Goal: Communication & Community: Answer question/provide support

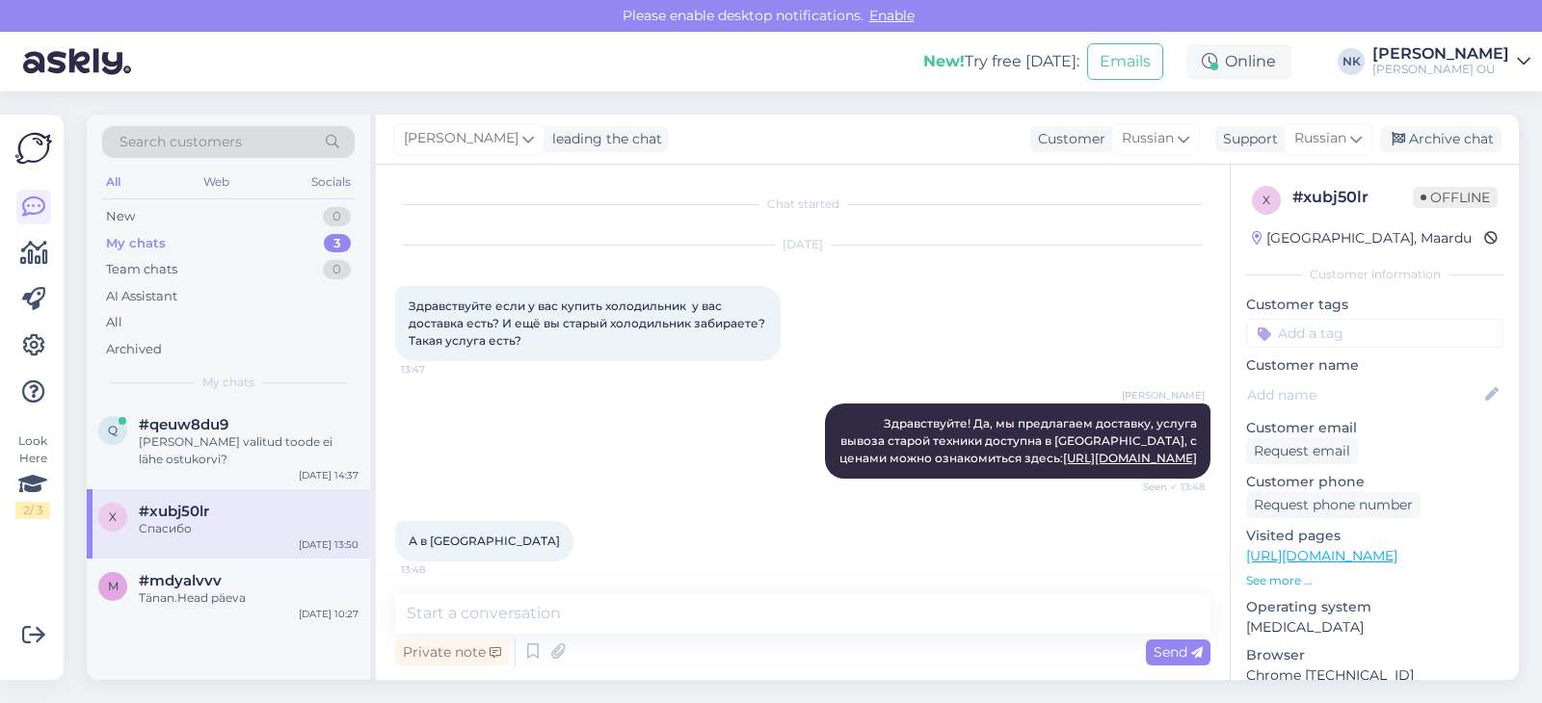
scroll to position [172, 0]
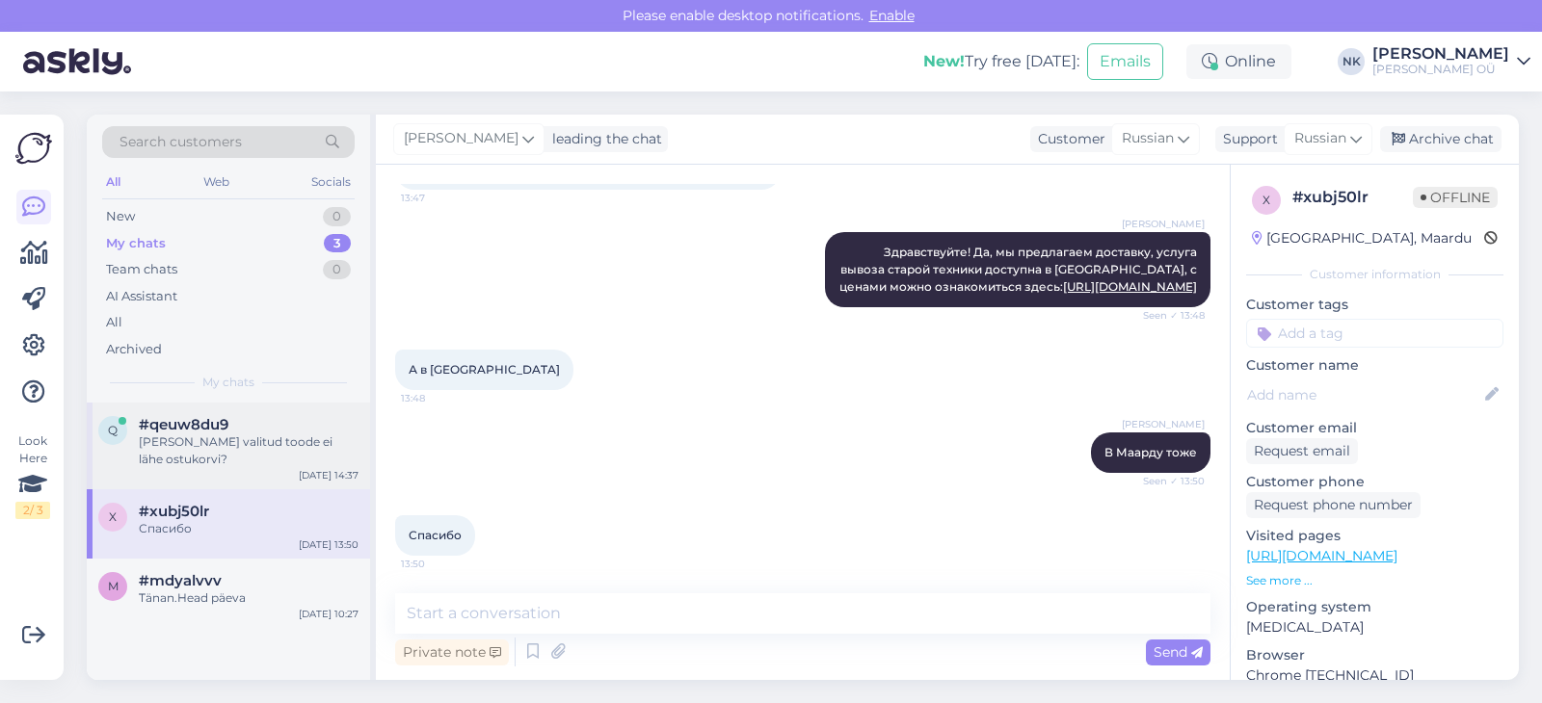
drag, startPoint x: 226, startPoint y: 417, endPoint x: 247, endPoint y: 415, distance: 20.3
click at [225, 417] on span "#qeuw8du9" at bounding box center [184, 424] width 90 height 17
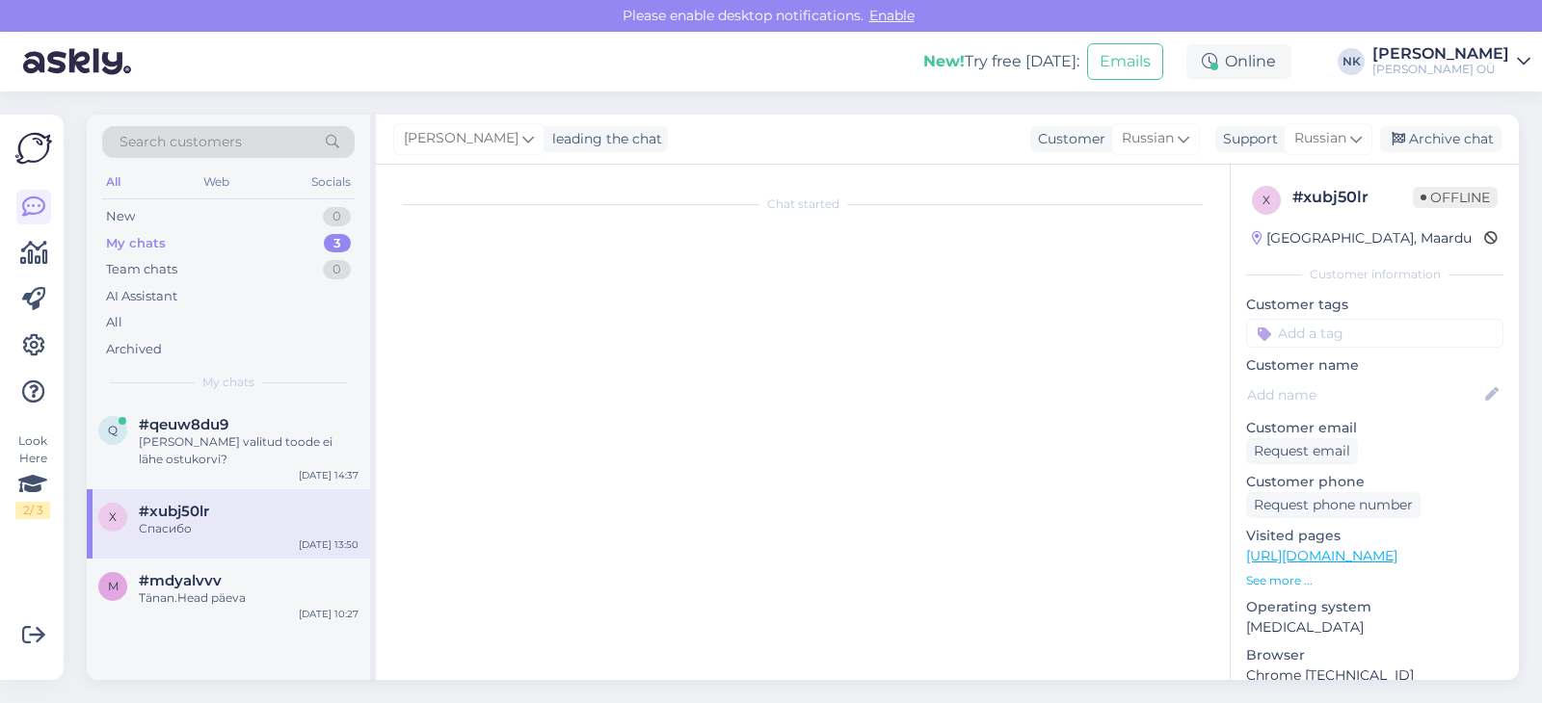
scroll to position [0, 0]
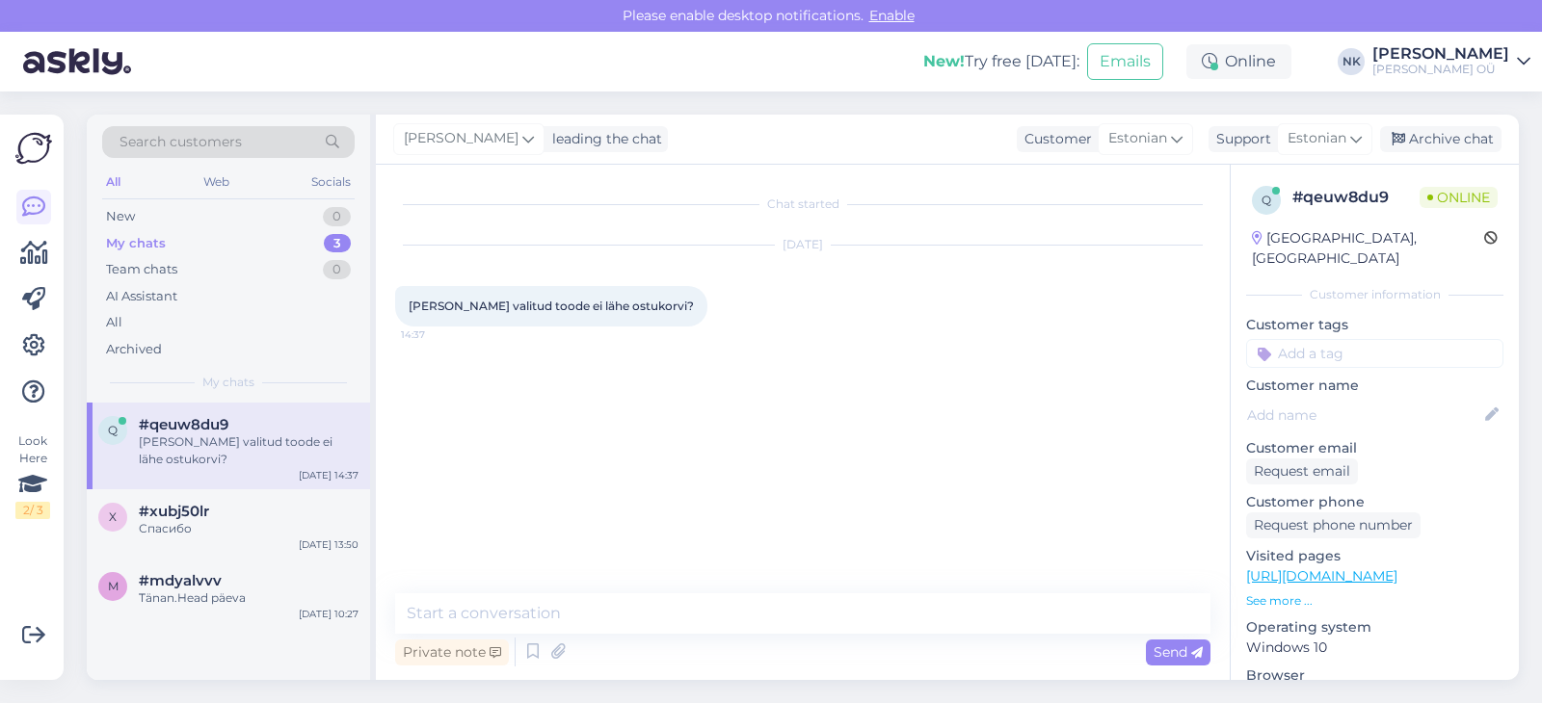
click at [1294, 593] on p "See more ..." at bounding box center [1374, 601] width 257 height 17
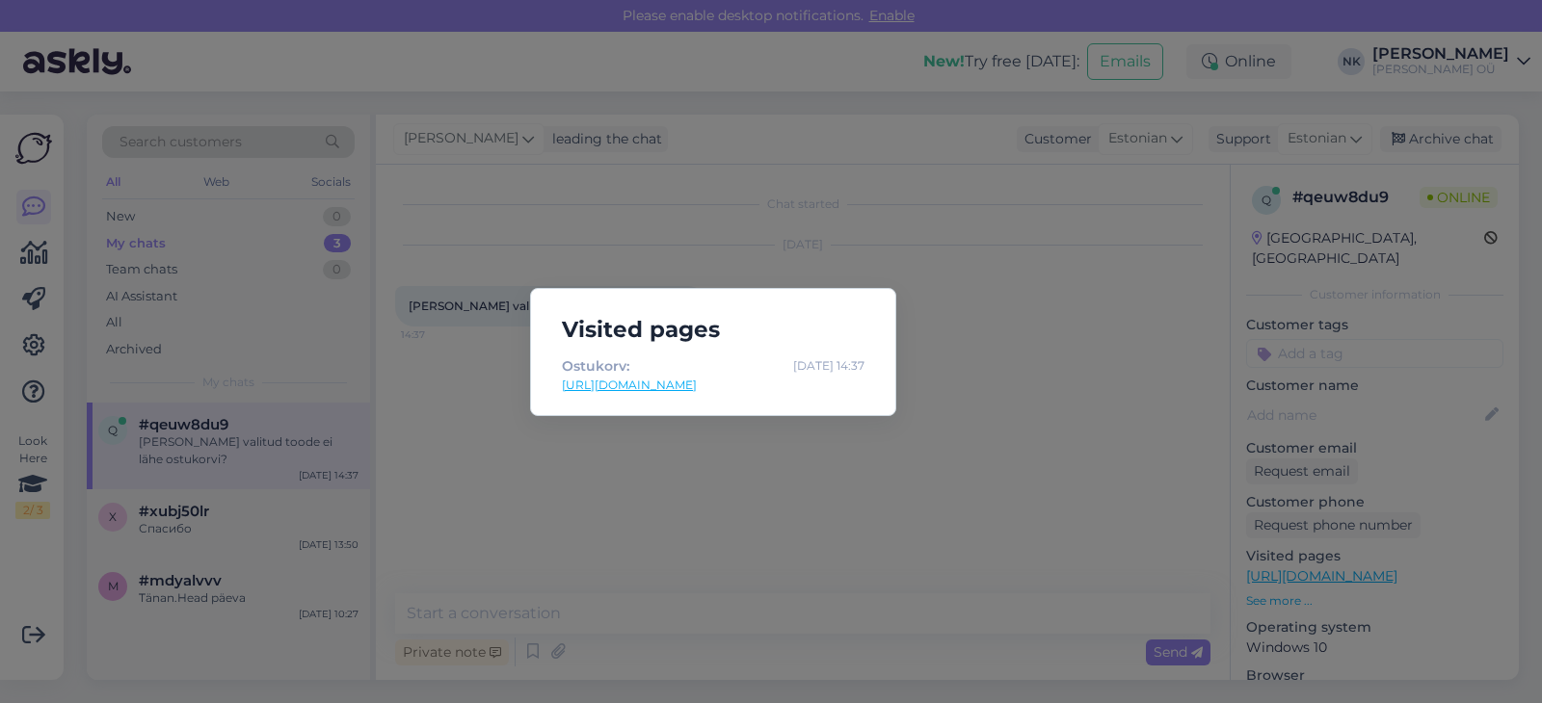
click at [819, 480] on div "Visited pages Ostukorv: [DATE] 14:37 [URL][DOMAIN_NAME]" at bounding box center [771, 351] width 1542 height 703
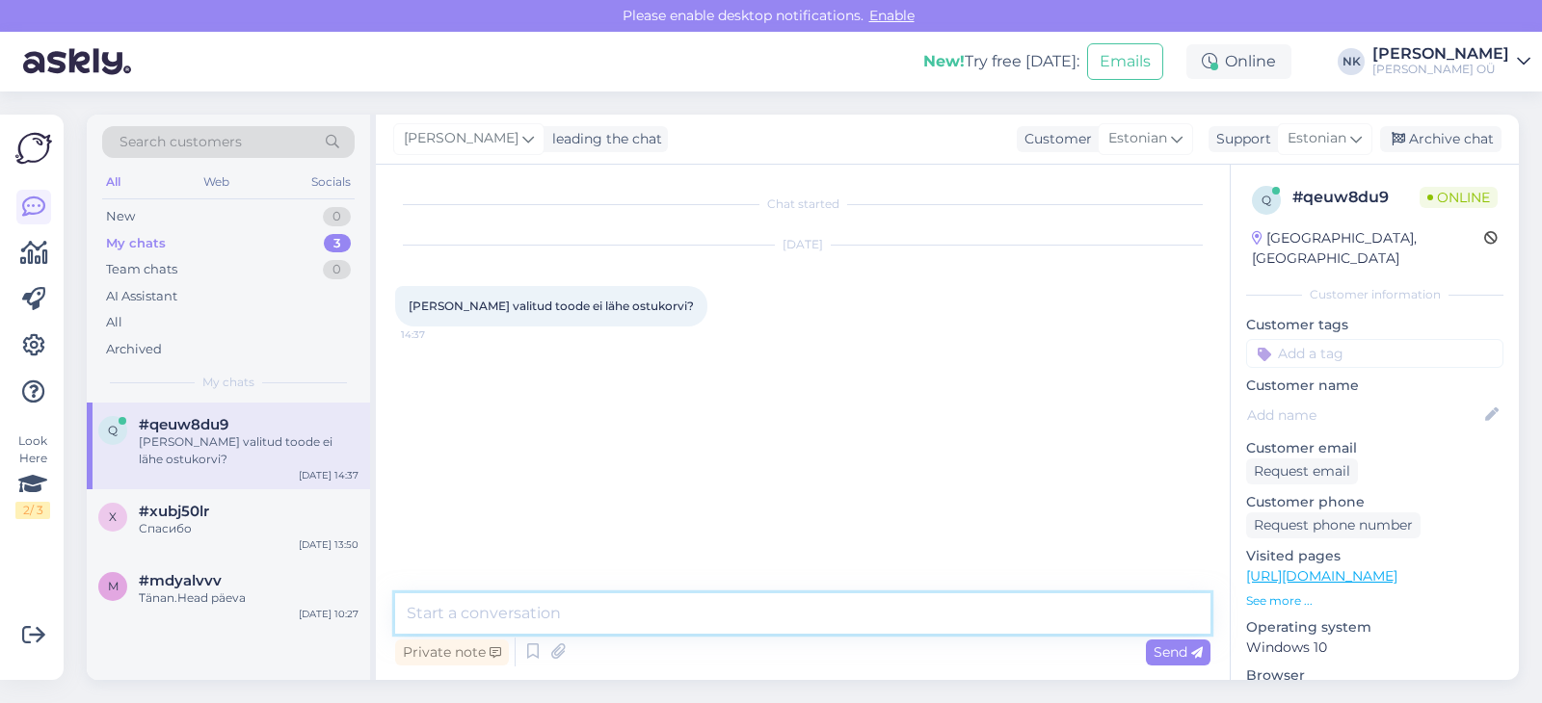
click at [621, 605] on textarea at bounding box center [802, 614] width 815 height 40
type textarea "[PERSON_NAME]"
type textarea "Tere! Mis toodet olete valinud?"
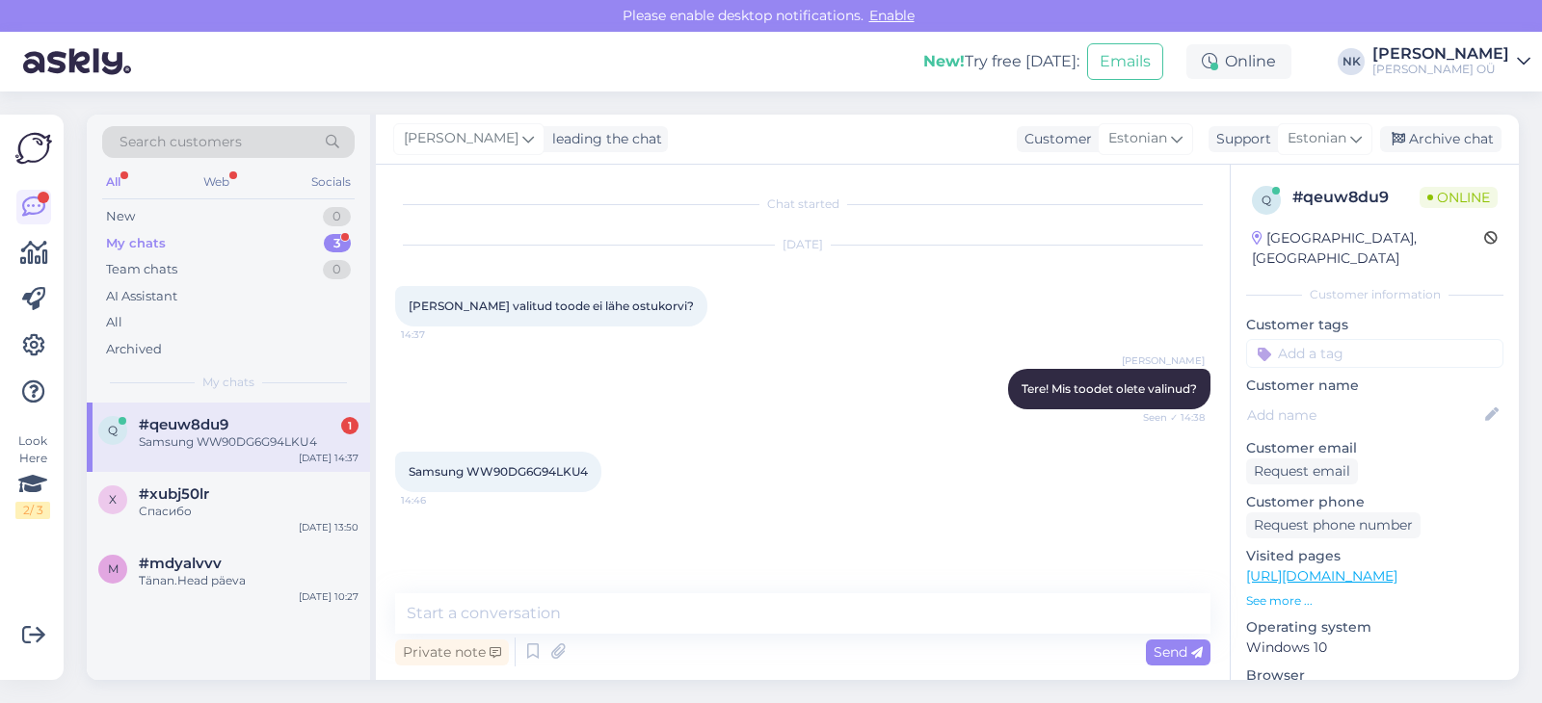
click at [558, 475] on span "Samsung WW90DG6G94LKU4" at bounding box center [498, 471] width 179 height 14
copy span "WW90DG6G94LKU4"
click at [1397, 568] on link "[URL][DOMAIN_NAME]" at bounding box center [1321, 576] width 151 height 17
click at [714, 528] on div "Chat started [DATE] [PERSON_NAME] valitud toode ei lähe ostukorvi? 14:37 [PERSO…" at bounding box center [811, 380] width 833 height 392
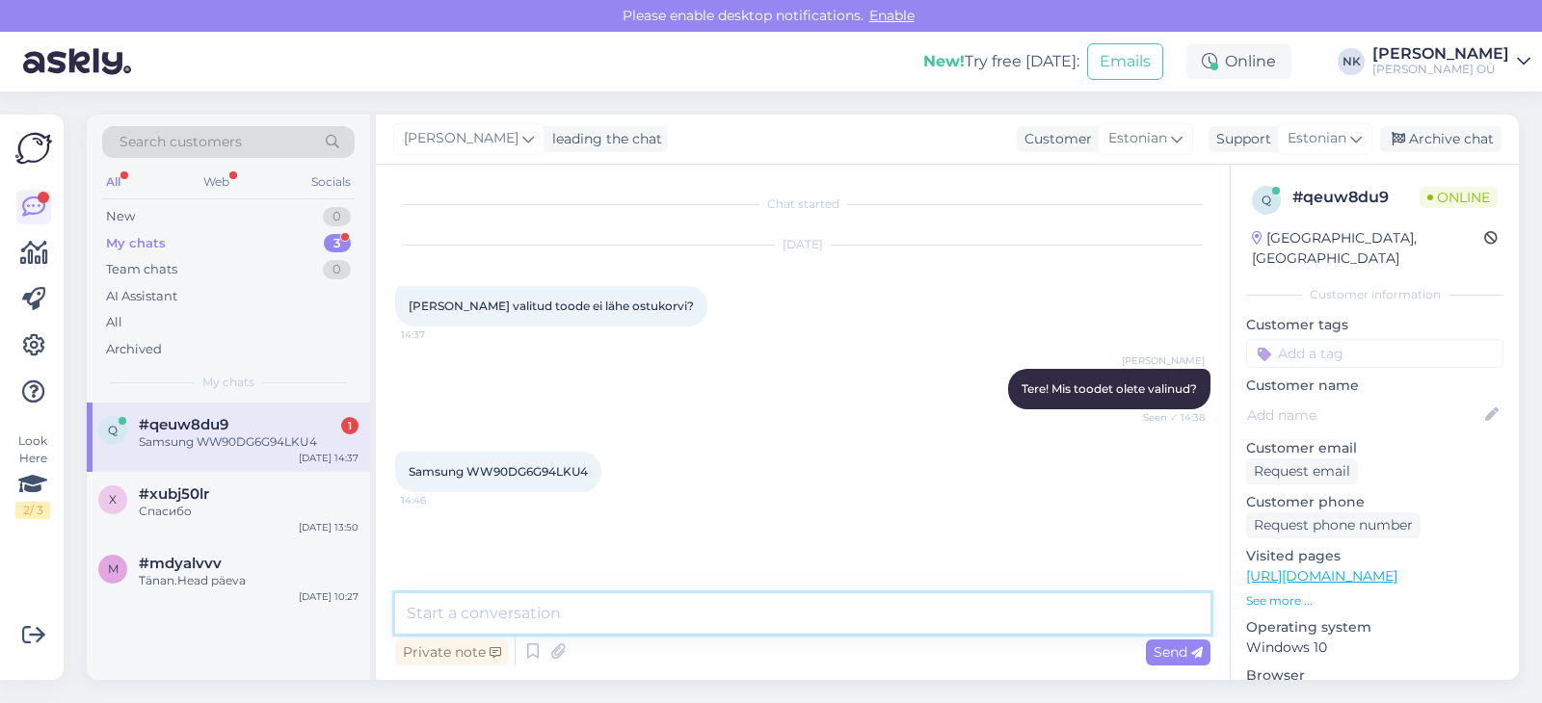
click at [601, 612] on textarea at bounding box center [802, 614] width 815 height 40
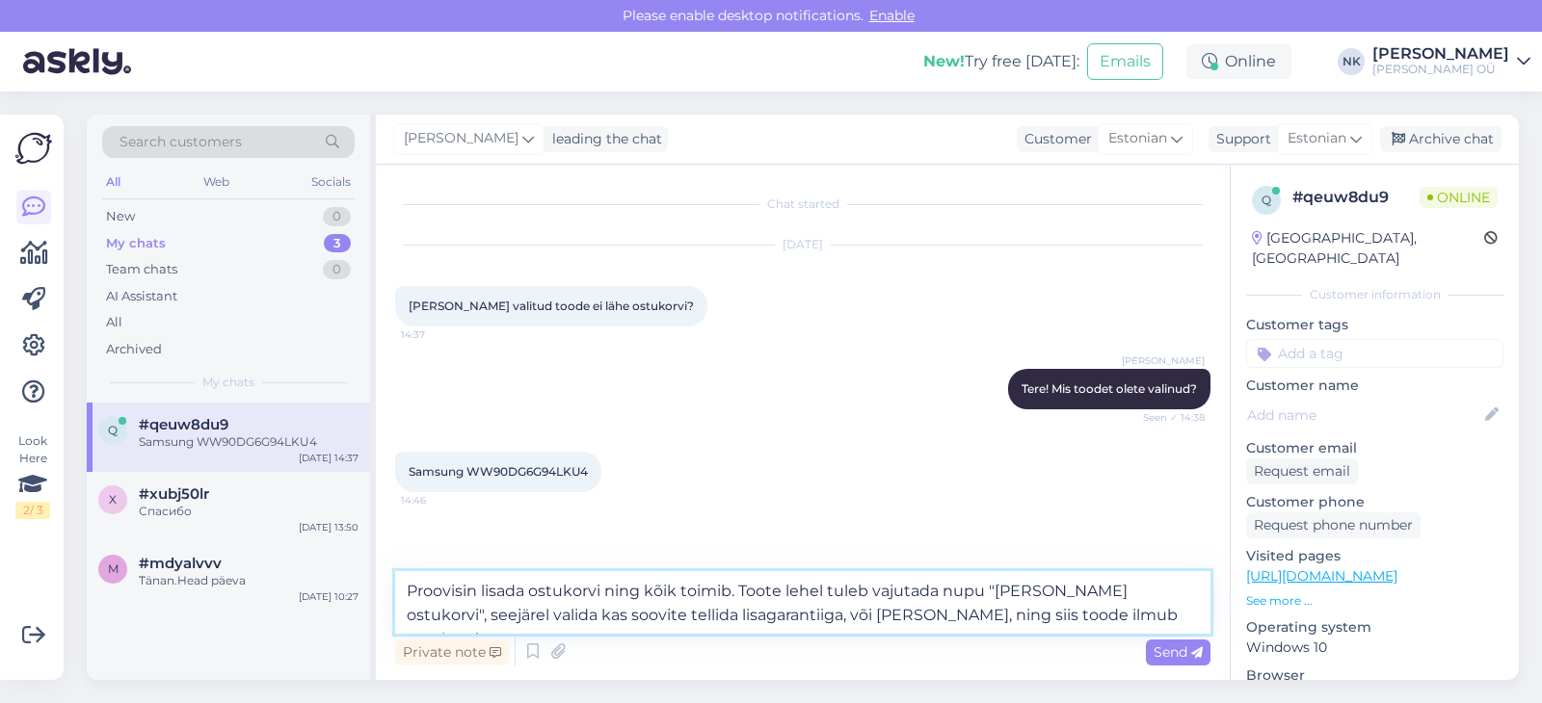
type textarea "Proovisin lisada ostukorvi ning kõik toimib. Toote lehel tuleb vajutada nupu "[…"
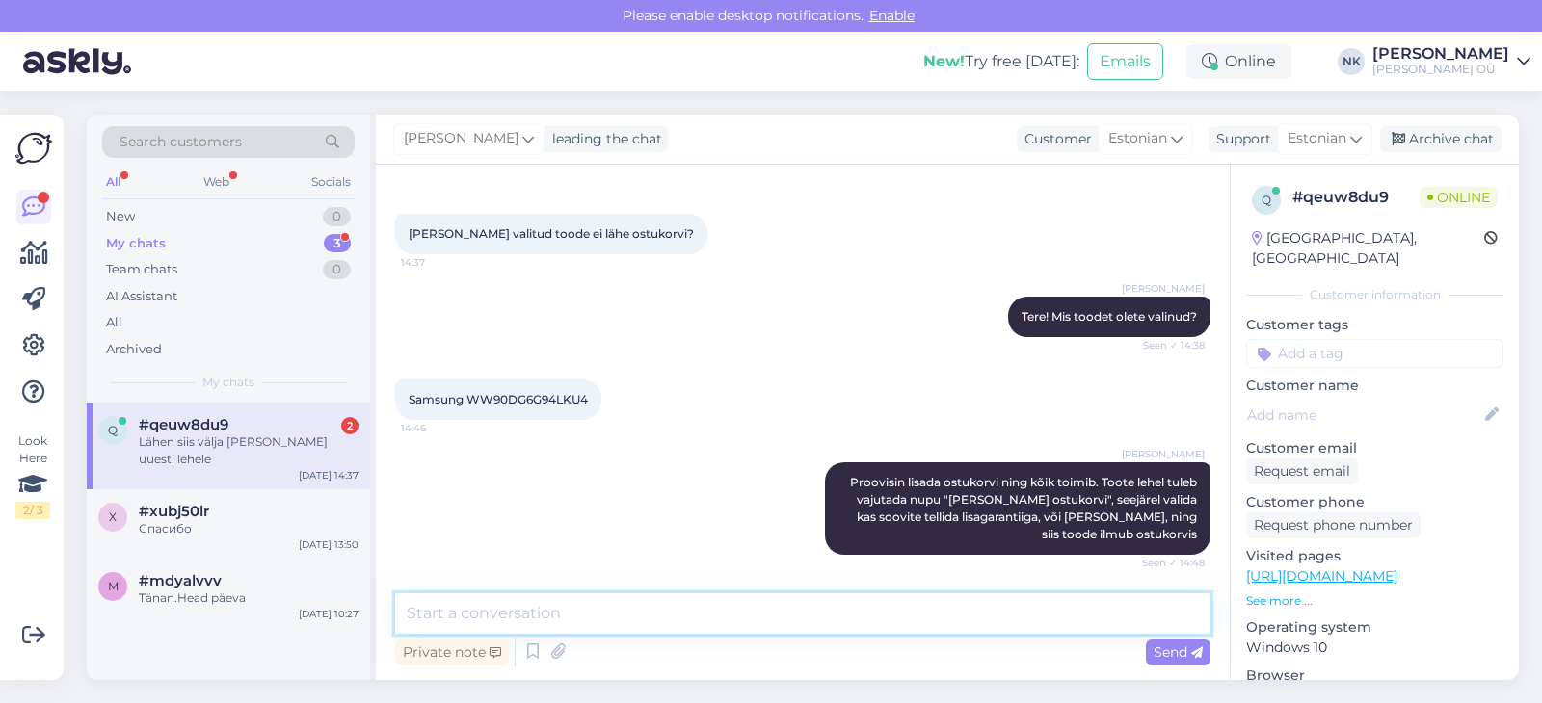
scroll to position [255, 0]
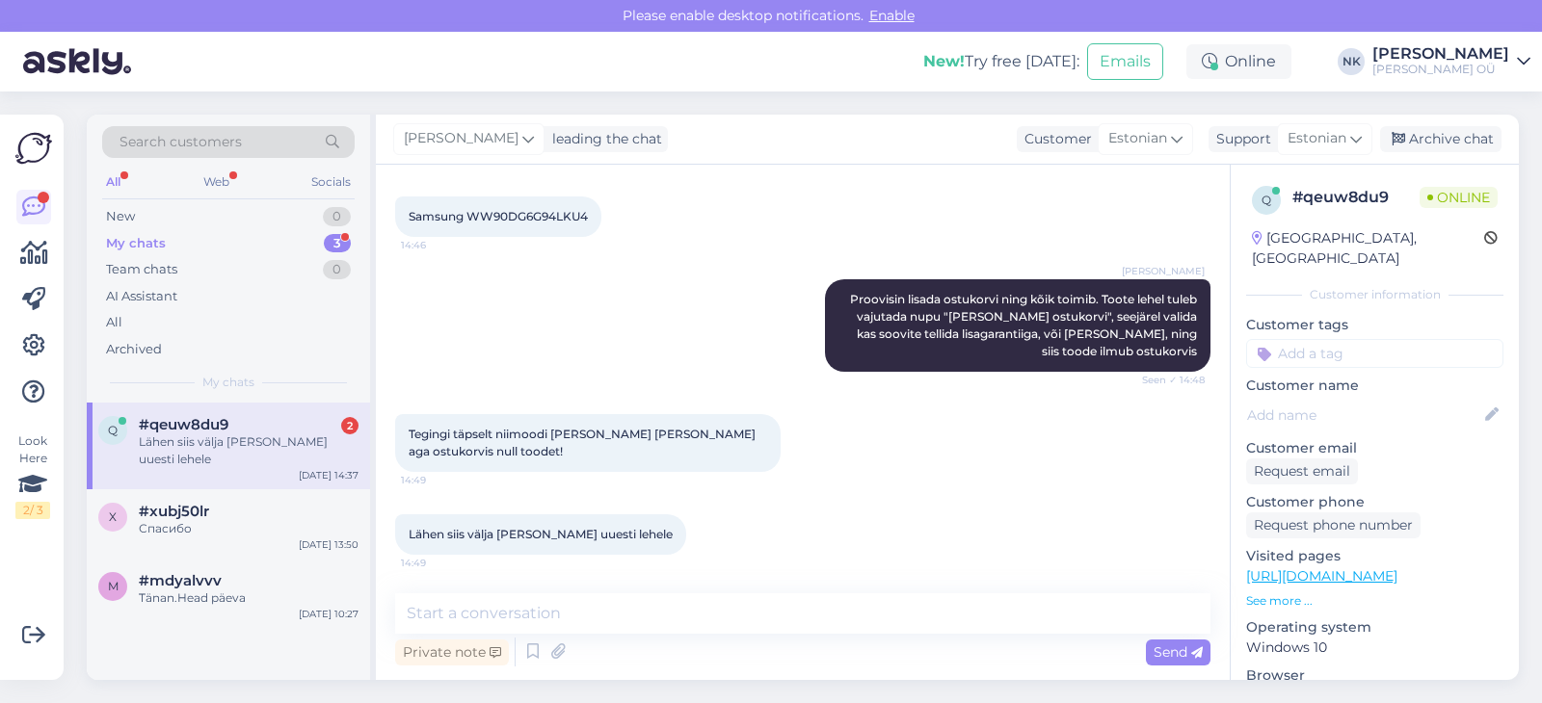
click at [287, 440] on div "Lähen siis välja [PERSON_NAME] uuesti lehele" at bounding box center [249, 451] width 220 height 35
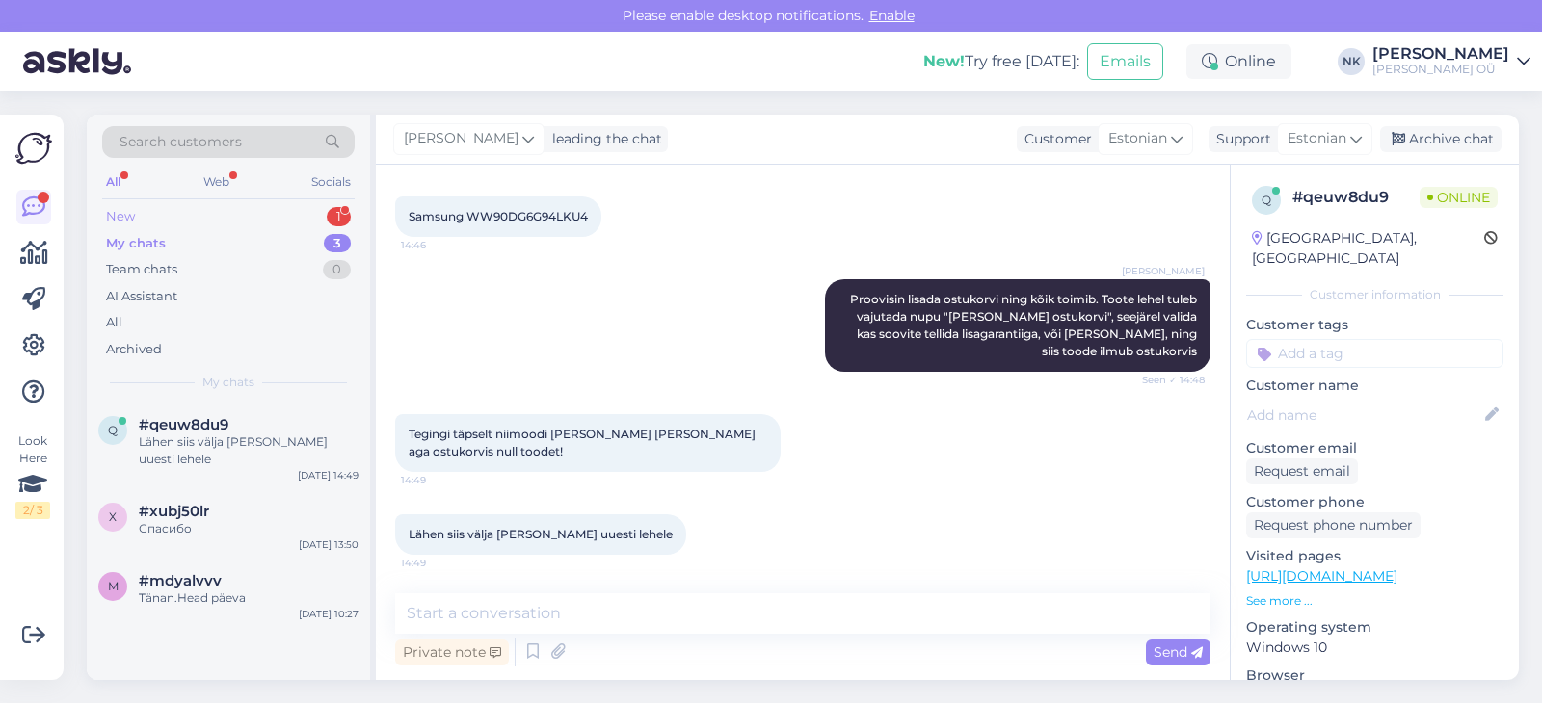
click at [319, 225] on div "New 1" at bounding box center [228, 216] width 252 height 27
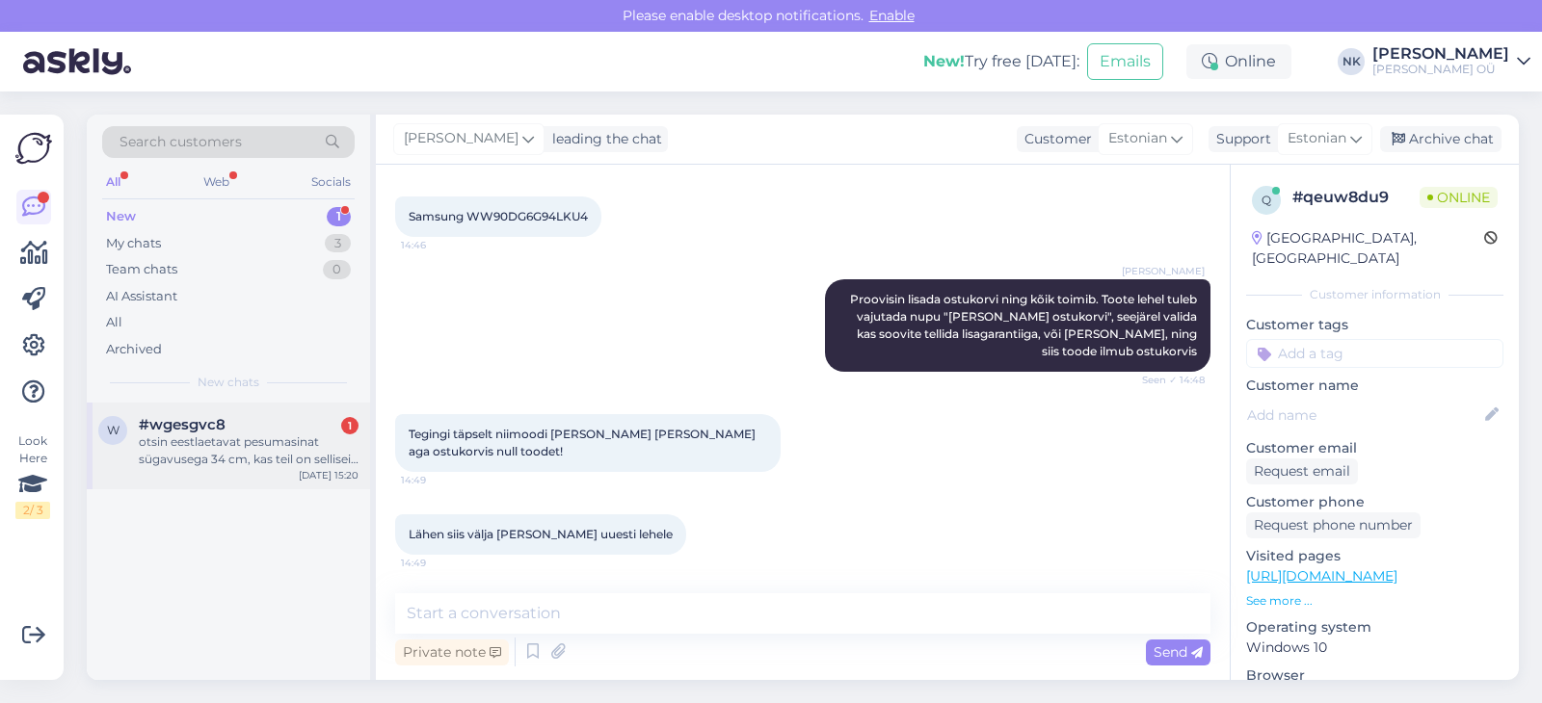
click at [217, 448] on div "otsin eestlaetavat pesumasinat sügavusega 34 cm, kas teil on selliseid pakkuda?" at bounding box center [249, 451] width 220 height 35
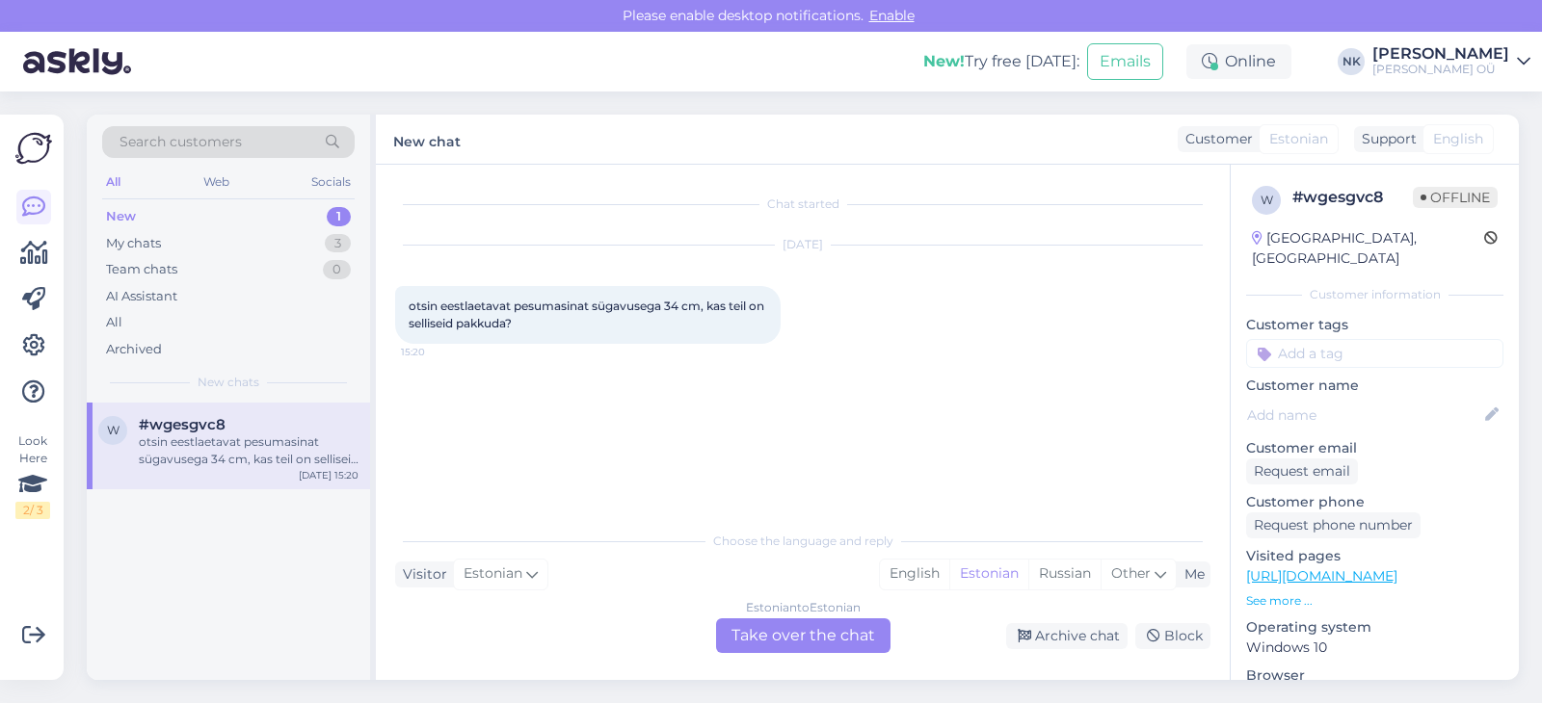
scroll to position [0, 0]
click at [813, 652] on div "Estonian to Estonian Take over the chat" at bounding box center [803, 636] width 174 height 35
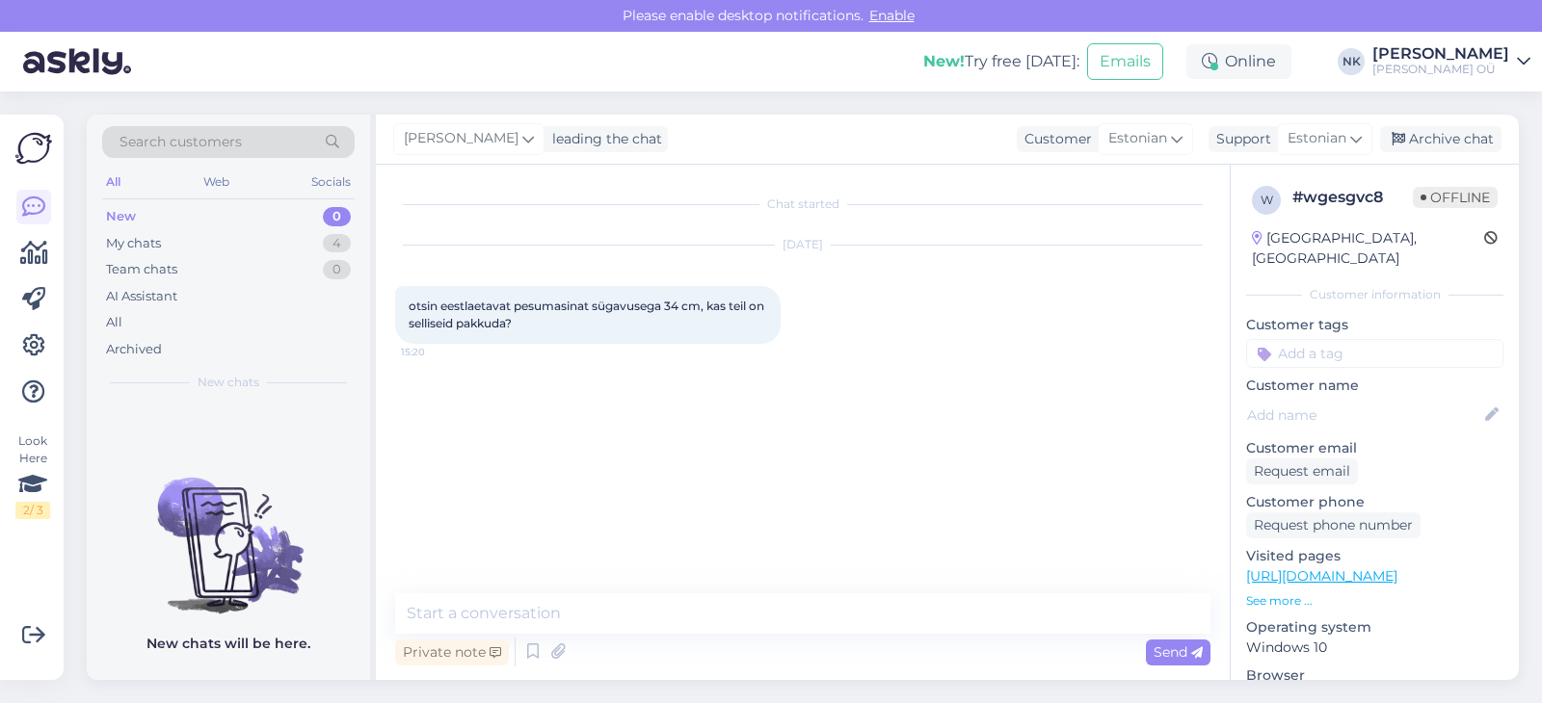
click at [1397, 568] on link "[URL][DOMAIN_NAME]" at bounding box center [1321, 576] width 151 height 17
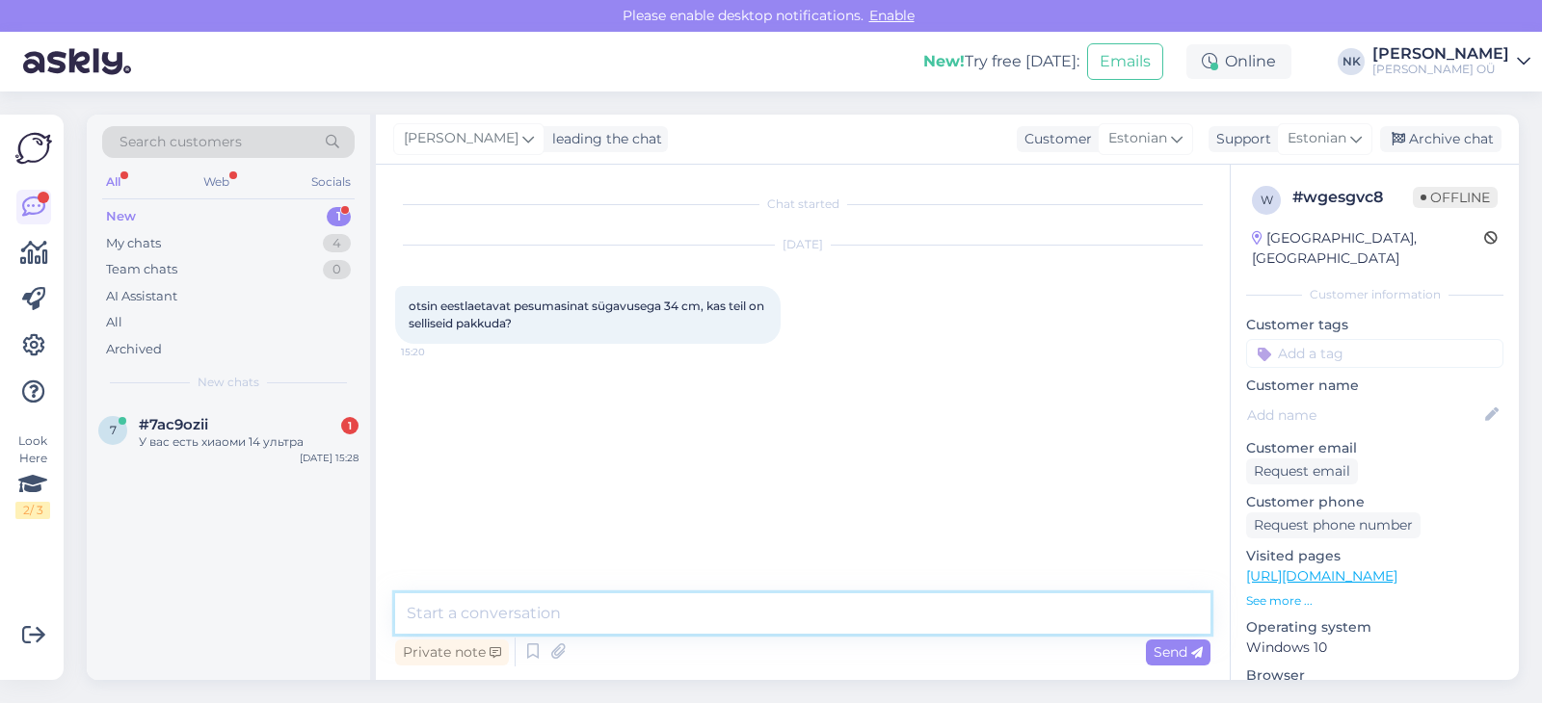
click at [620, 603] on textarea at bounding box center [802, 614] width 815 height 40
click at [616, 612] on textarea at bounding box center [802, 614] width 815 height 40
paste textarea "[URL][DOMAIN_NAME]"
type textarea "Tere! Jah, on olemas selline: [URL][DOMAIN_NAME]"
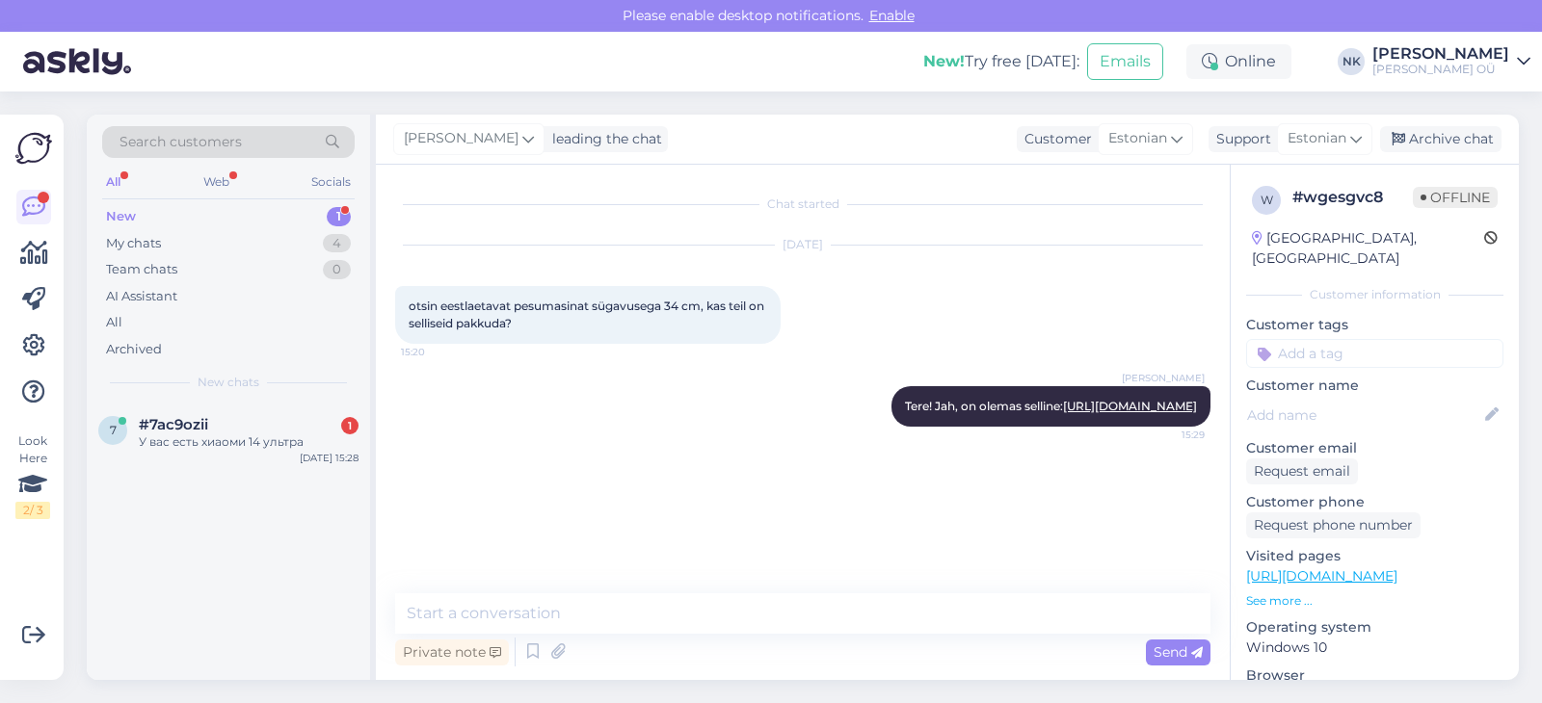
click at [196, 473] on div "7 #7ac9ozii 1 У вас есть хиаоми 14 ультра [DATE] 15:28" at bounding box center [228, 542] width 283 height 278
click at [199, 449] on div "У вас есть хиаоми 14 ультра" at bounding box center [249, 442] width 220 height 17
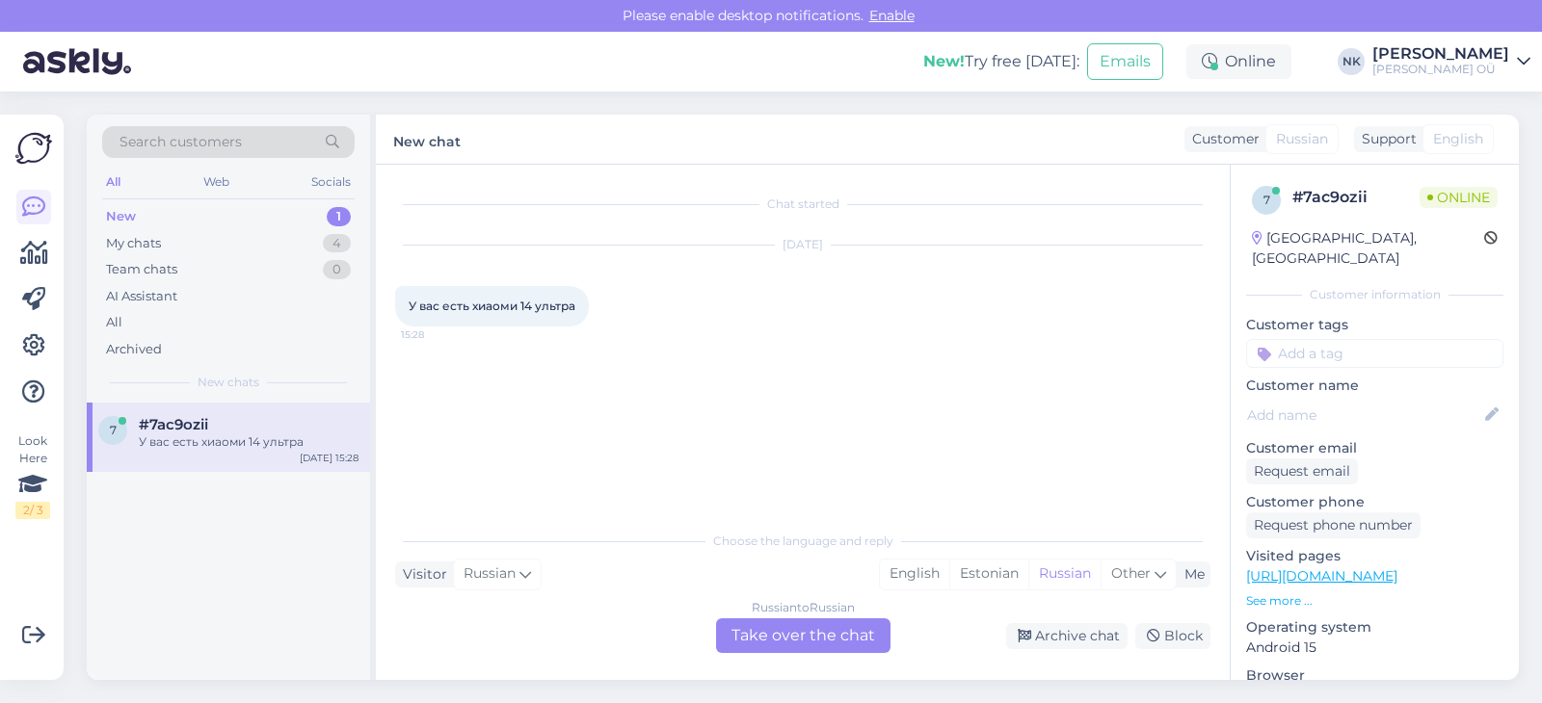
click at [787, 640] on div "Russian to Russian Take over the chat" at bounding box center [803, 636] width 174 height 35
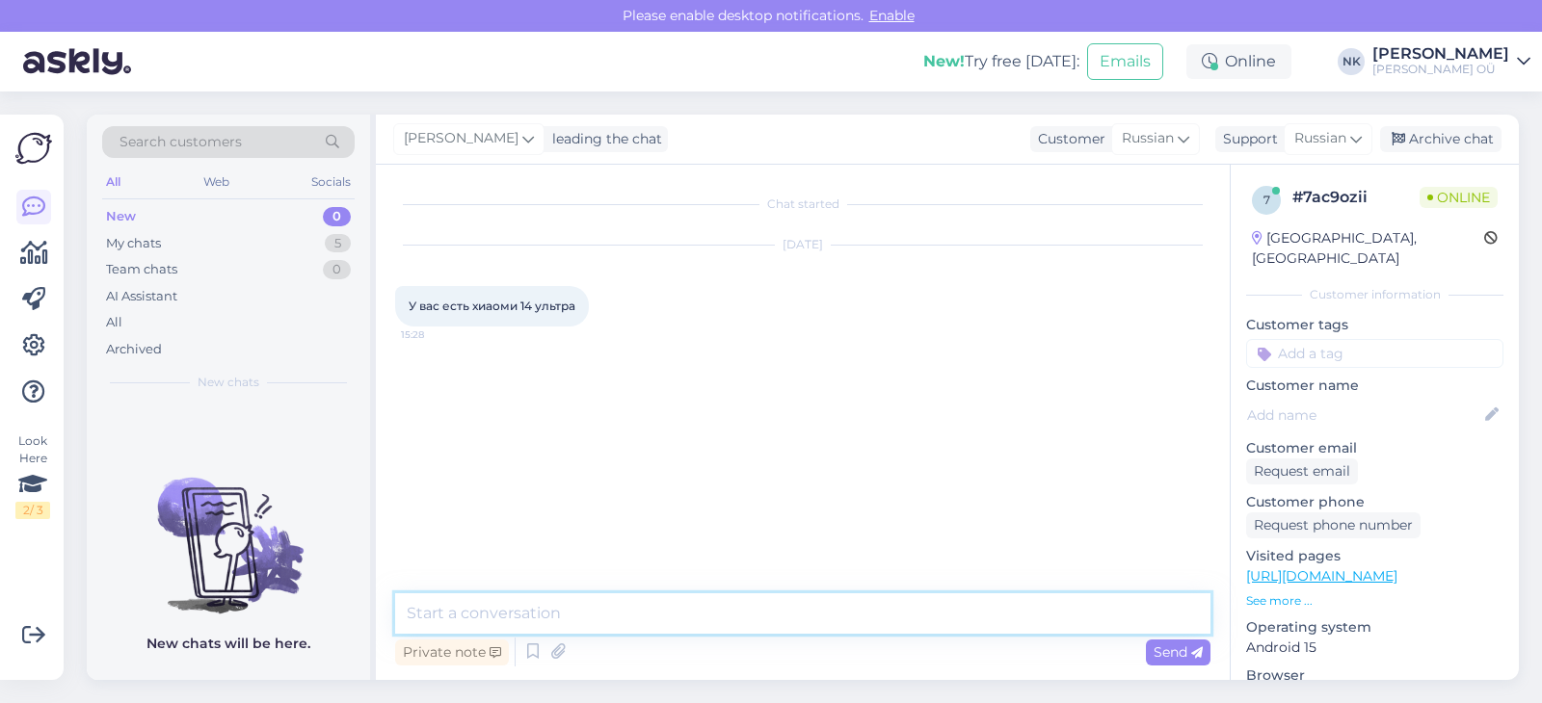
click at [677, 632] on textarea at bounding box center [802, 614] width 815 height 40
type textarea "Здравствуйте! Нет, к сожалению такой модели нет"
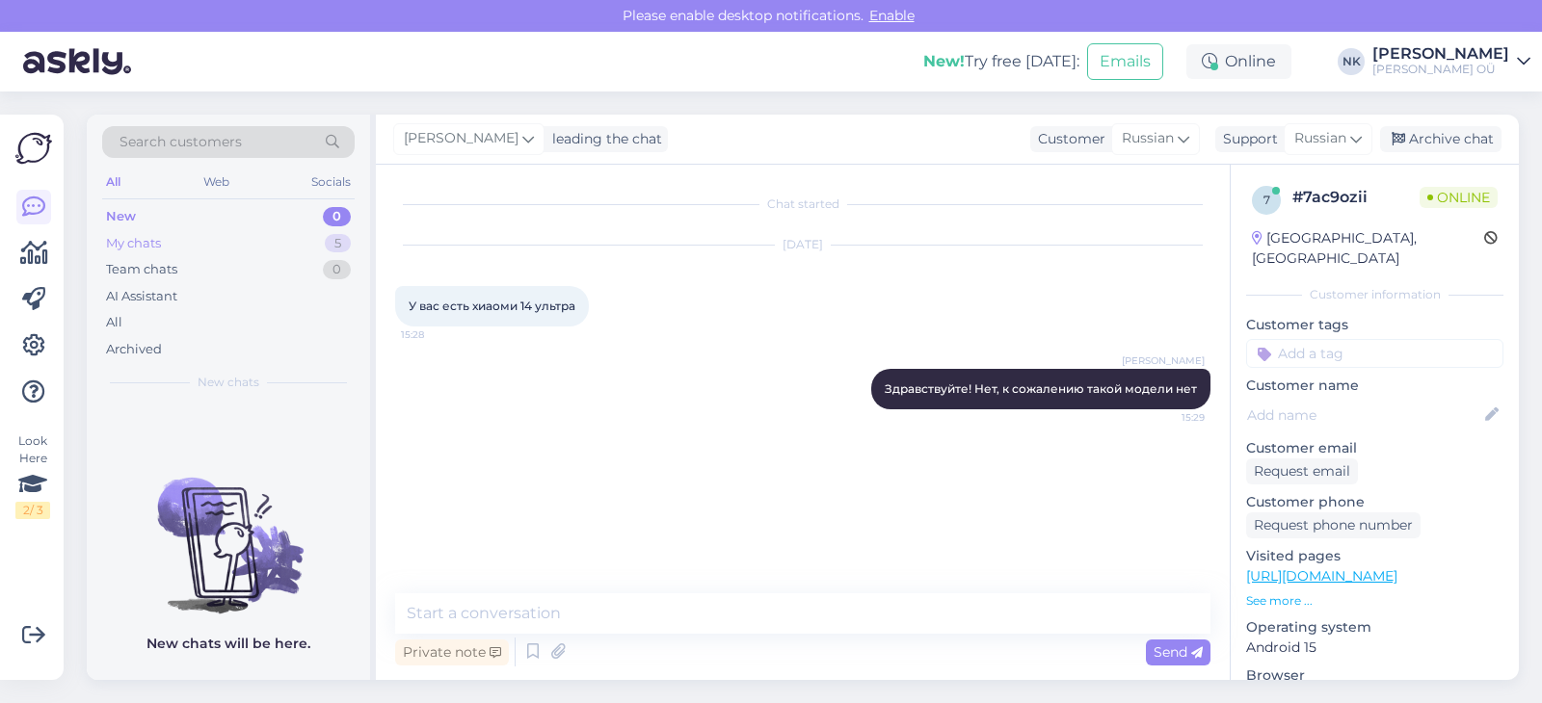
click at [173, 243] on div "My chats 5" at bounding box center [228, 243] width 252 height 27
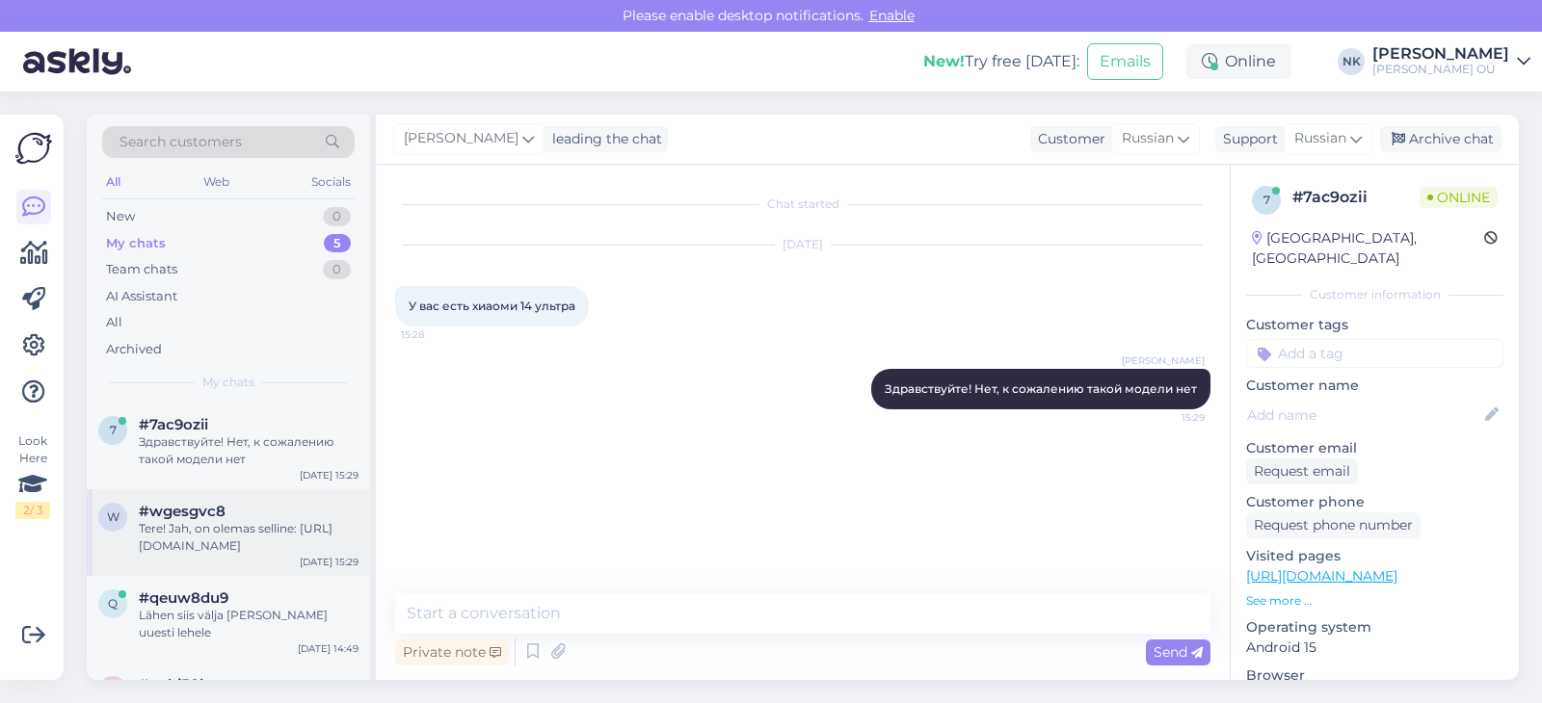
click at [236, 537] on div "Tere! Jah, on olemas selline: [URL][DOMAIN_NAME]" at bounding box center [249, 537] width 220 height 35
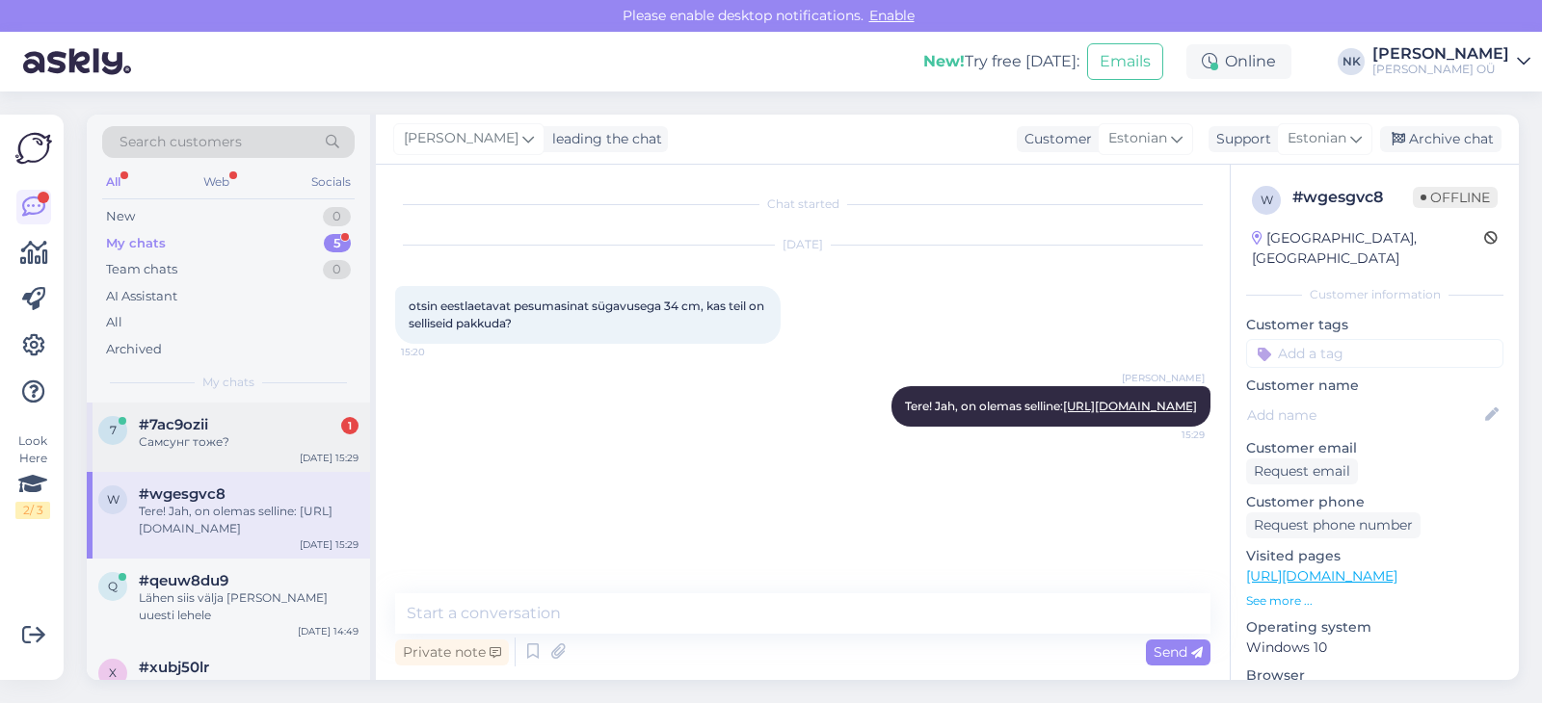
click at [202, 417] on span "#7ac9ozii" at bounding box center [173, 424] width 69 height 17
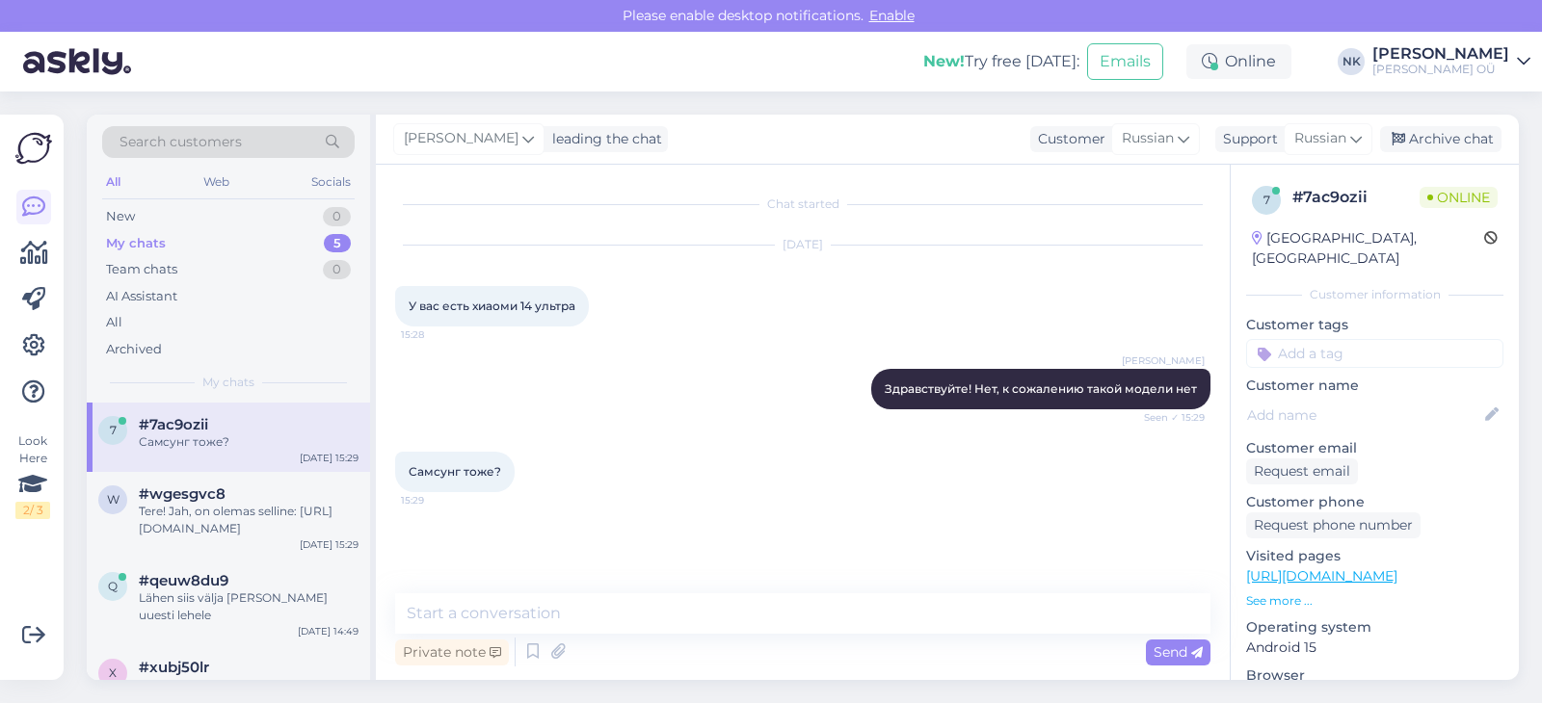
click at [1364, 568] on link "[URL][DOMAIN_NAME]" at bounding box center [1321, 576] width 151 height 17
click at [653, 609] on textarea at bounding box center [802, 614] width 815 height 40
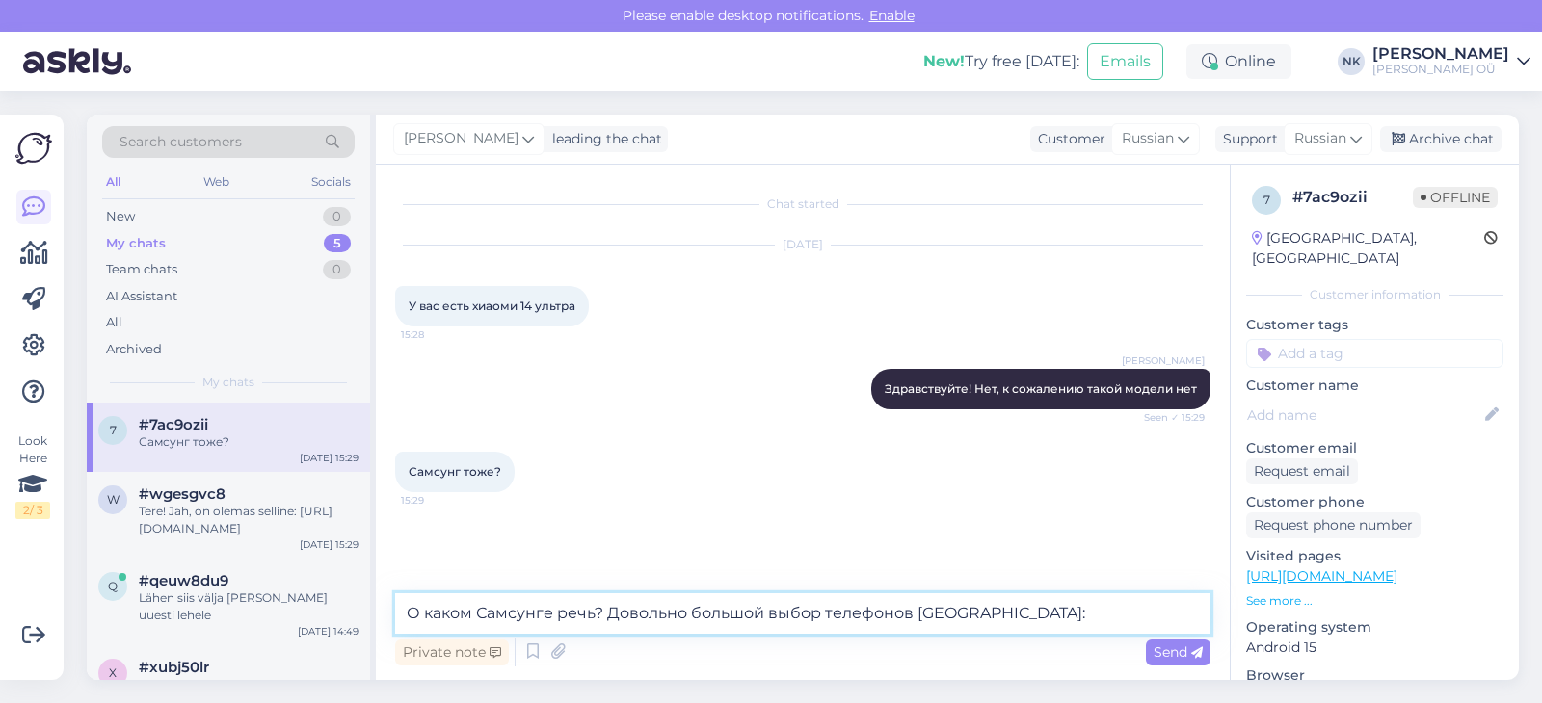
paste textarea "[URL][DOMAIN_NAME]"
type textarea "О каком Самсунге речь? Довольно большой выбор телефонов [GEOGRAPHIC_DATA]: [URL…"
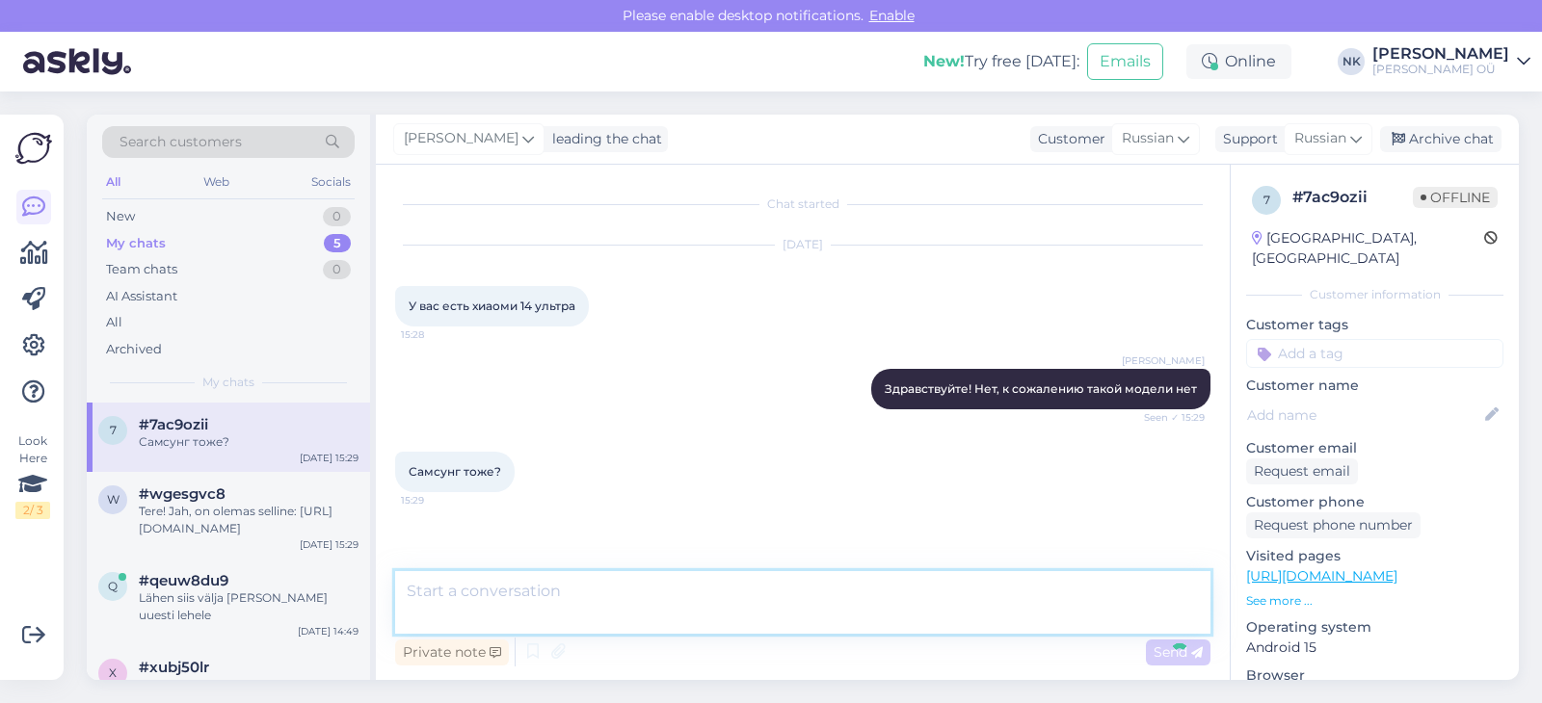
scroll to position [54, 0]
